Goal: Information Seeking & Learning: Learn about a topic

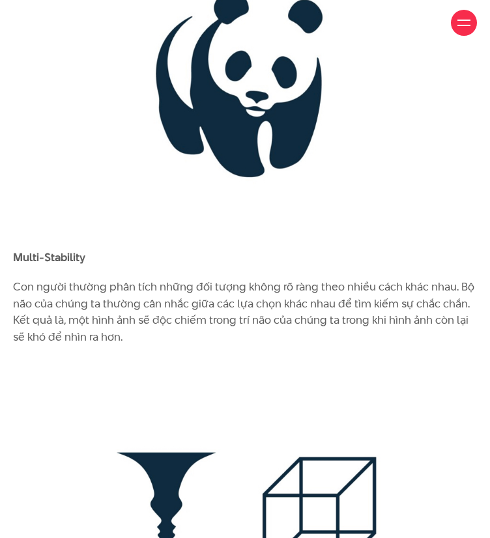
scroll to position [2490, 0]
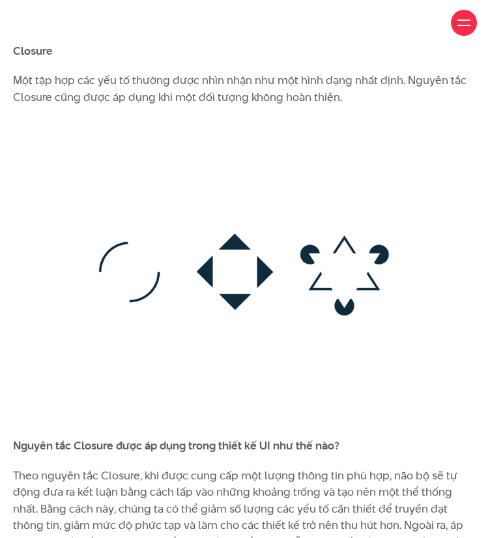
scroll to position [5864, 0]
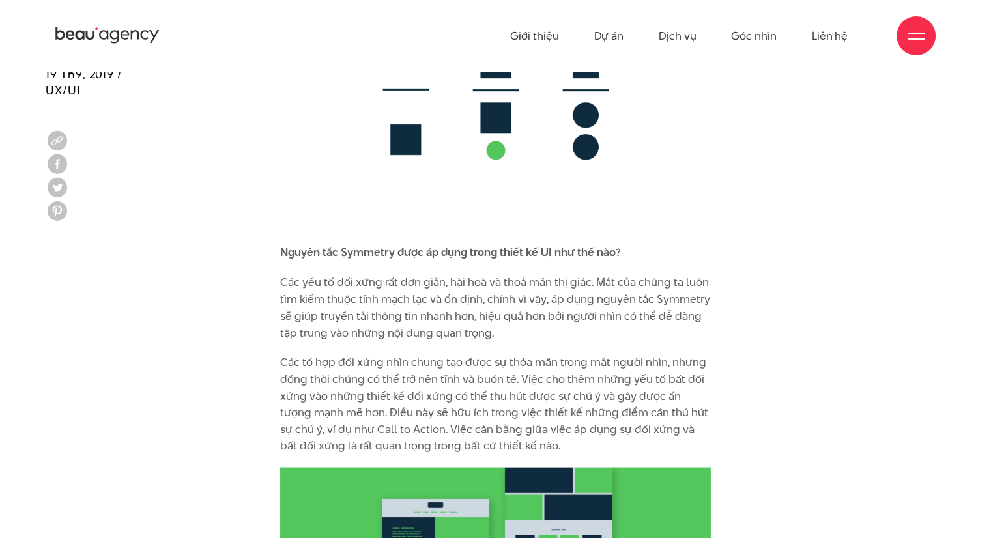
scroll to position [7116, 0]
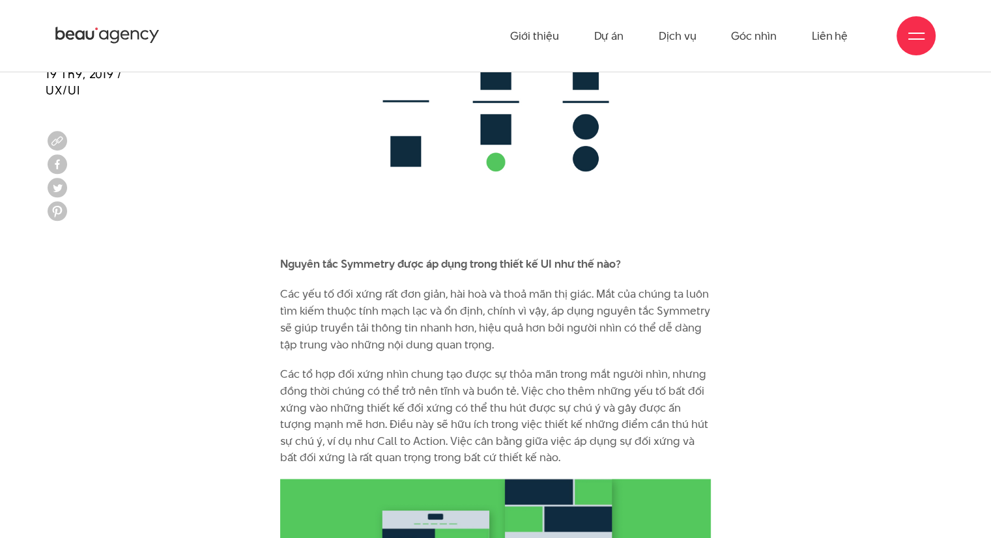
click at [531, 303] on p "Các yếu tố đối xứng rất đơn giản, hài hoà và thoả mãn thị giác. Mắt của chúng t…" at bounding box center [495, 319] width 431 height 66
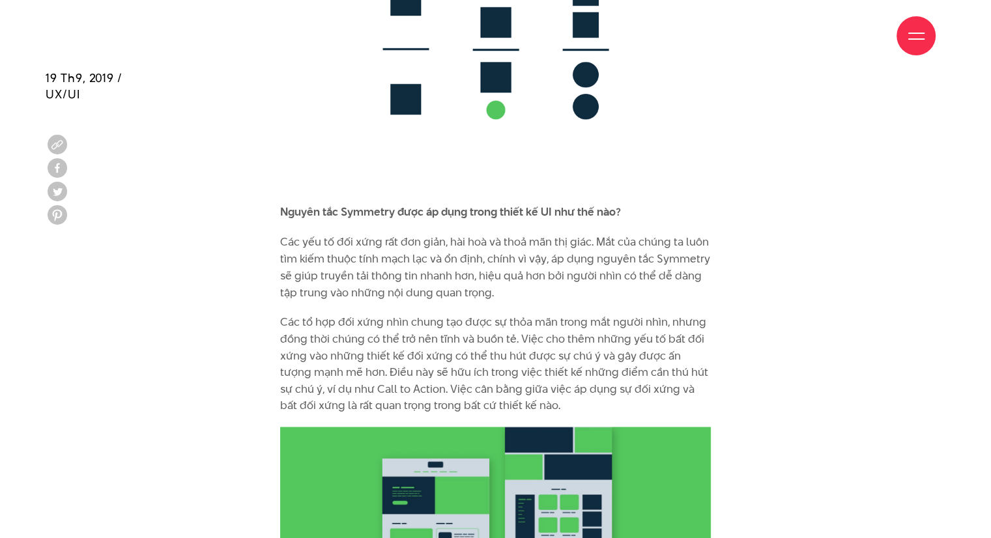
scroll to position [7194, 0]
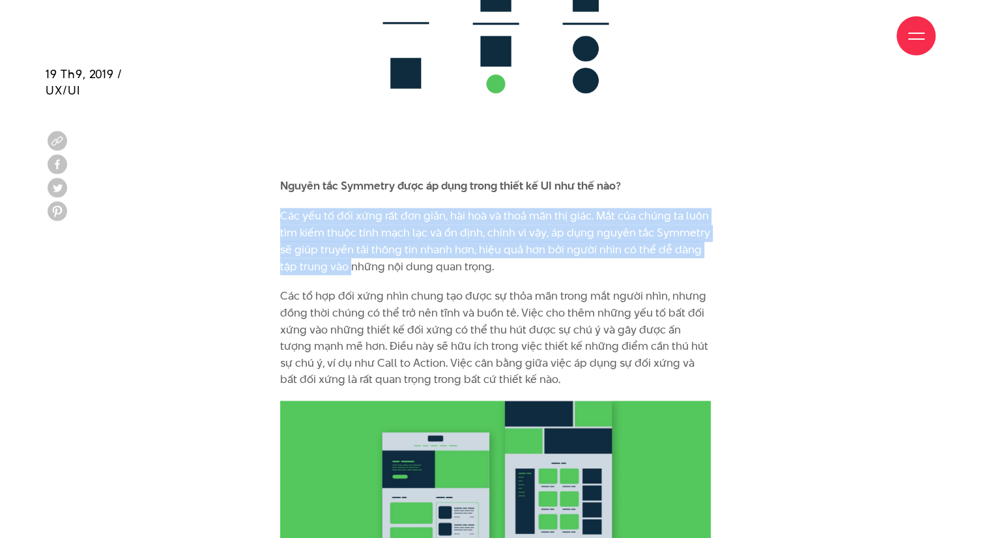
drag, startPoint x: 280, startPoint y: 200, endPoint x: 353, endPoint y: 250, distance: 88.2
click at [353, 250] on p "Các yếu tố đối xứng rất đơn giản, hài hoà và thoả mãn thị giác. Mắt của chúng t…" at bounding box center [495, 241] width 431 height 66
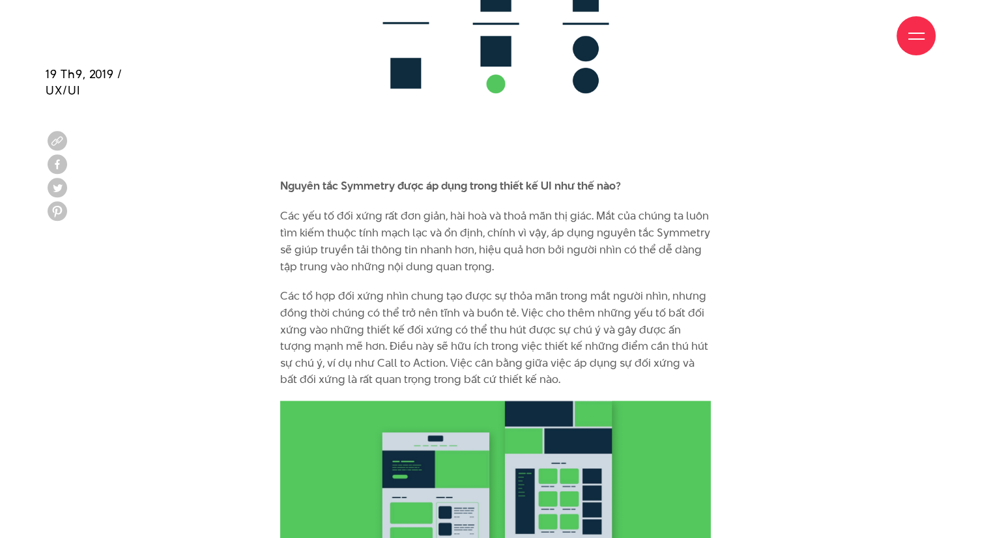
click at [416, 287] on p "Các tổ hợp đối xứng nhìn chung tạo được sự thỏa mãn trong mắt người nhìn, nhưng…" at bounding box center [495, 337] width 431 height 100
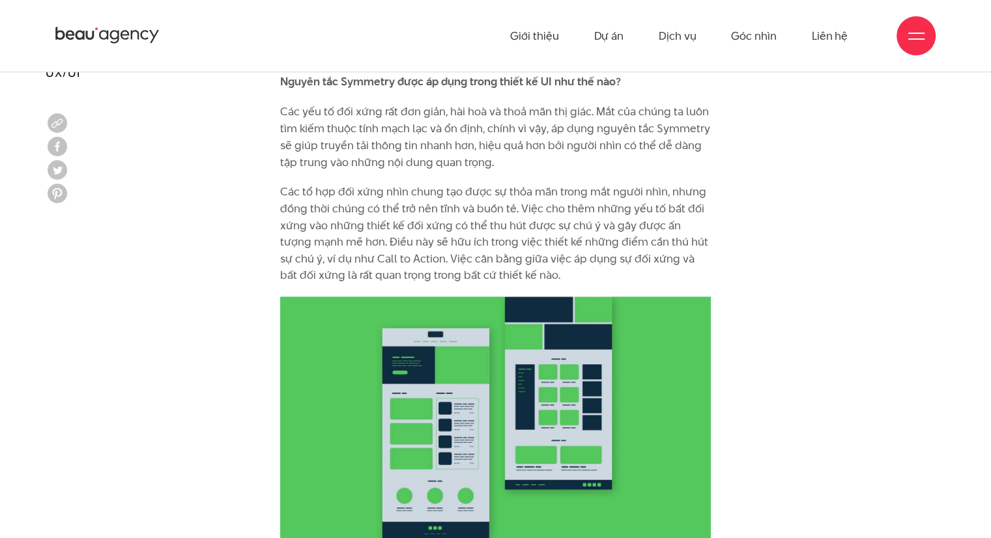
scroll to position [7272, 0]
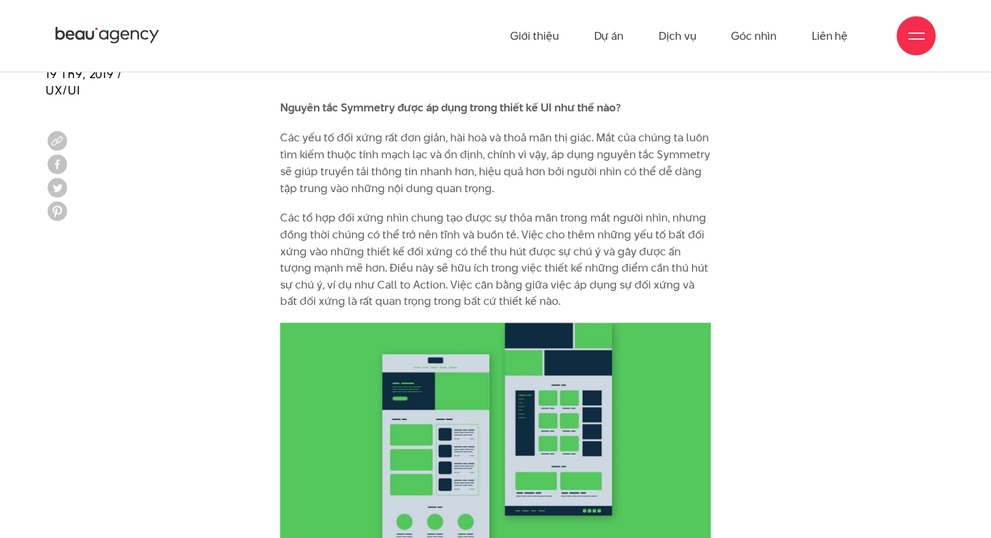
click at [644, 239] on p "Các tổ hợp đối xứng nhìn chung tạo được sự thỏa mãn trong mắt người nhìn, nhưng…" at bounding box center [495, 259] width 431 height 100
click at [559, 220] on p "Các tổ hợp đối xứng nhìn chung tạo được sự thỏa mãn trong mắt người nhìn, nhưng…" at bounding box center [495, 259] width 431 height 100
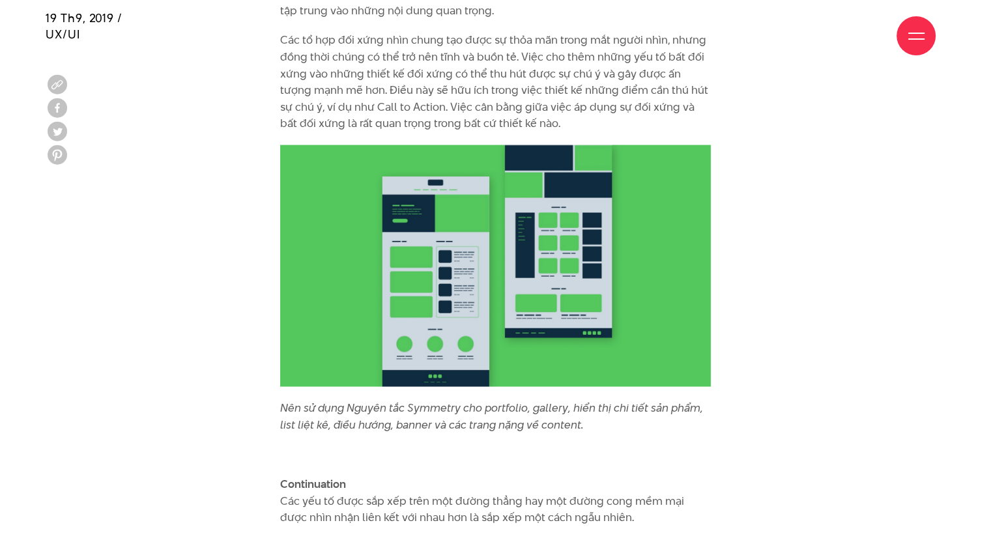
scroll to position [7507, 0]
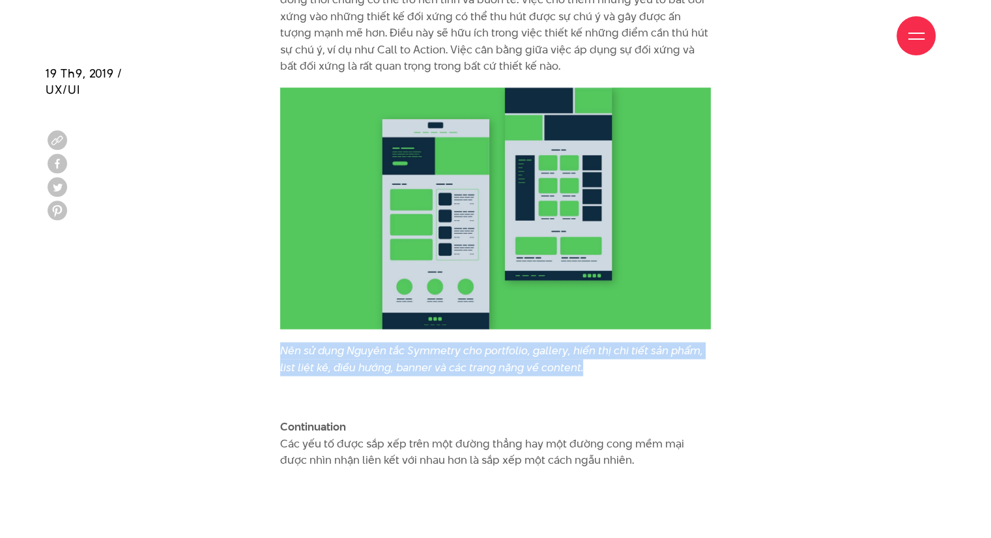
drag, startPoint x: 593, startPoint y: 355, endPoint x: 280, endPoint y: 329, distance: 314.0
click at [280, 343] on p "Nên sử dụng Nguyên tắc Symmetry cho portfolio, gallery, hiển thị chi tiết sản p…" at bounding box center [495, 359] width 431 height 33
copy icon "Nên sử dụng Nguyên tắc Symmetry cho portfolio, gallery, hiển thị chi tiết sản p…"
